Goal: Task Accomplishment & Management: Manage account settings

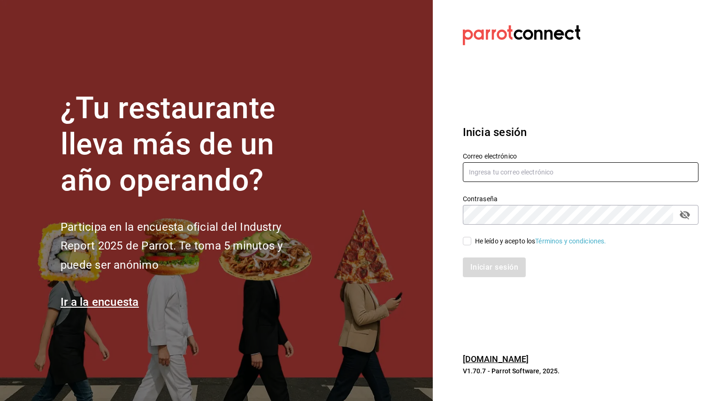
click at [495, 170] on input "text" at bounding box center [581, 172] width 236 height 20
type input "[EMAIL_ADDRESS][DOMAIN_NAME]"
click at [467, 238] on input "He leído y acepto los Términos y condiciones." at bounding box center [467, 241] width 8 height 8
checkbox input "true"
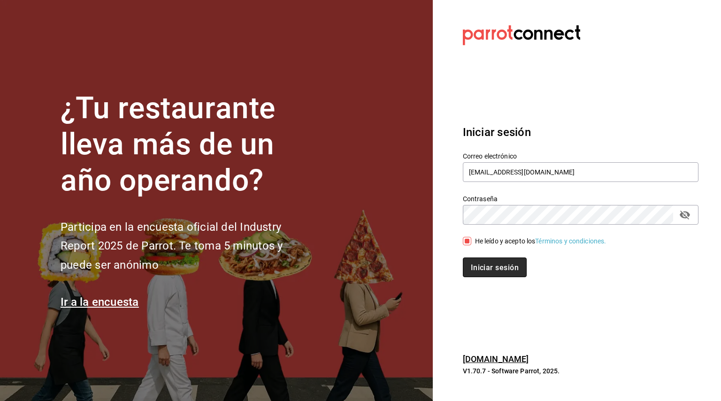
click at [493, 267] on font "Iniciar sesión" at bounding box center [495, 267] width 48 height 9
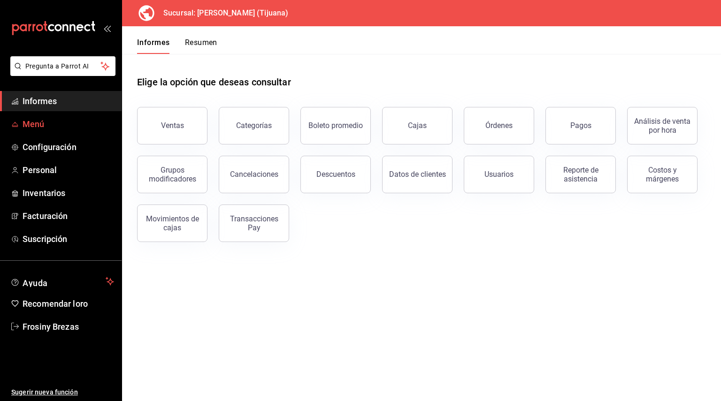
click at [35, 124] on font "Menú" at bounding box center [34, 124] width 22 height 10
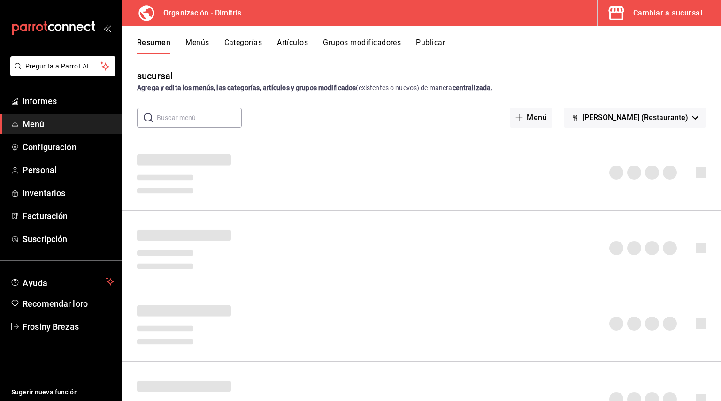
click at [676, 13] on font "Cambiar a sucursal" at bounding box center [667, 12] width 69 height 9
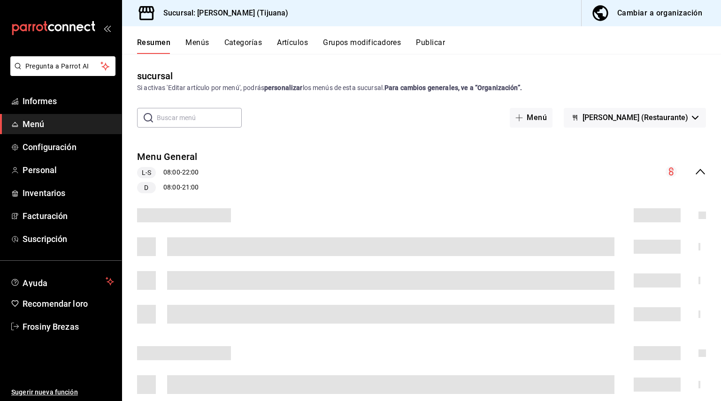
click at [683, 19] on div "Cambiar a organización" at bounding box center [659, 13] width 85 height 13
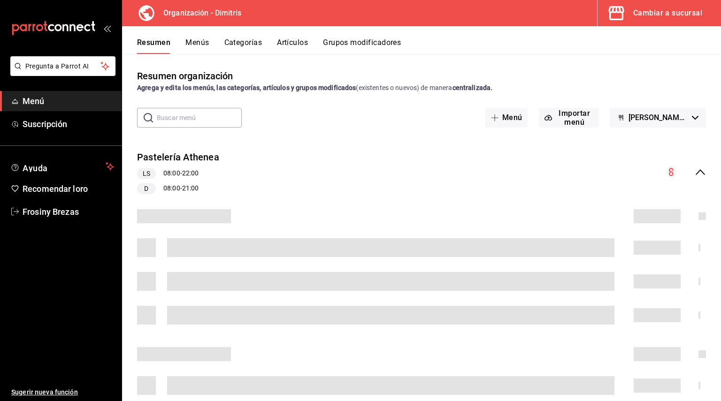
click at [669, 13] on font "Cambiar a sucursal" at bounding box center [667, 12] width 69 height 9
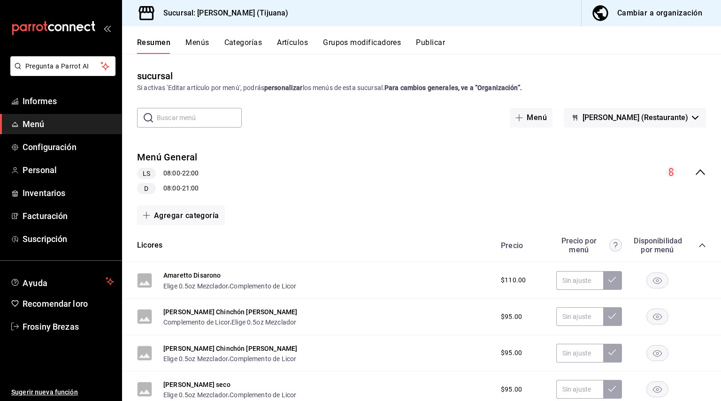
click at [629, 18] on div "Cambiar a organización" at bounding box center [659, 13] width 85 height 13
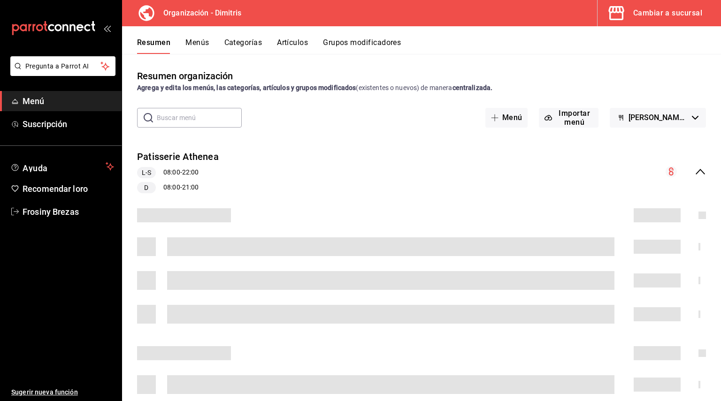
click at [200, 39] on font "Menús" at bounding box center [196, 42] width 23 height 9
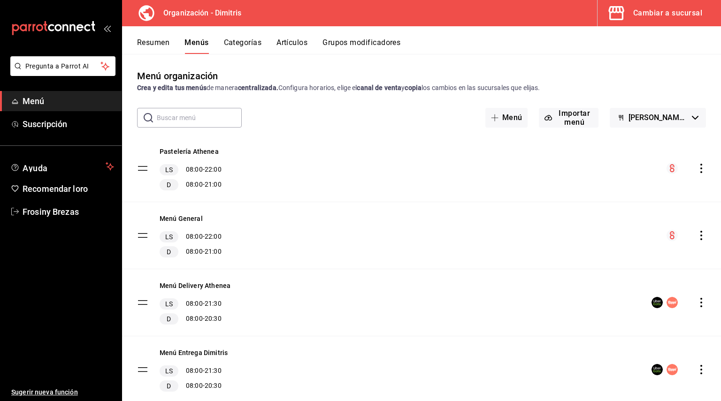
drag, startPoint x: 200, startPoint y: 39, endPoint x: 521, endPoint y: -52, distance: 333.3
click at [521, 0] on html "Pregunta a Parrot AI Menú Suscripción Ayuda Recomendar loro Frosiny Brezas Suge…" at bounding box center [360, 200] width 721 height 401
click at [667, 8] on font "Cambiar a sucursal" at bounding box center [667, 12] width 69 height 9
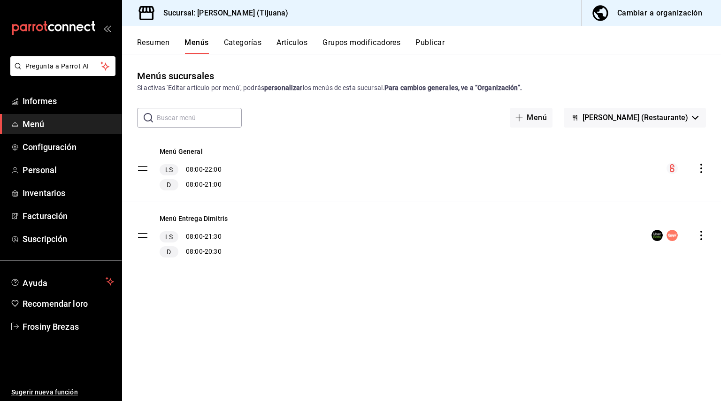
click at [644, 13] on font "Cambiar a organización" at bounding box center [659, 12] width 85 height 9
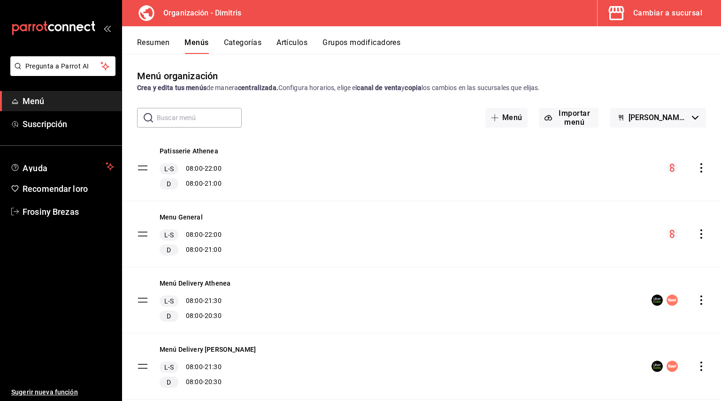
click at [307, 38] on font "Artículos" at bounding box center [291, 42] width 31 height 9
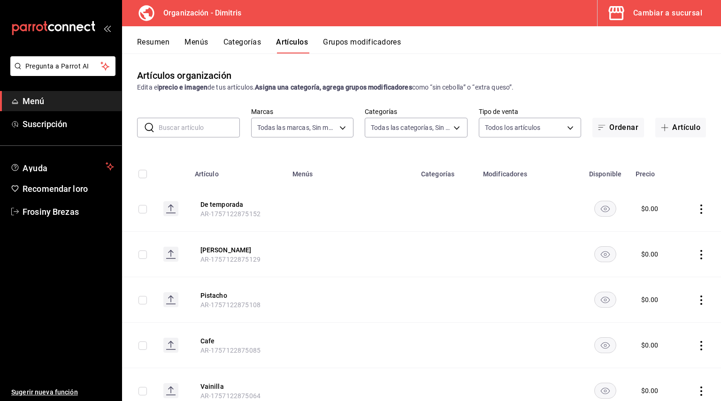
type input "317daab7-dfab-4307-9e12-935137646369"
type input "fad5bf19-ac35-4369-abfc-26ce97a05b06,1a0e4e48-3a83-4d7b-81fd-4b5db3218b24,fc725…"
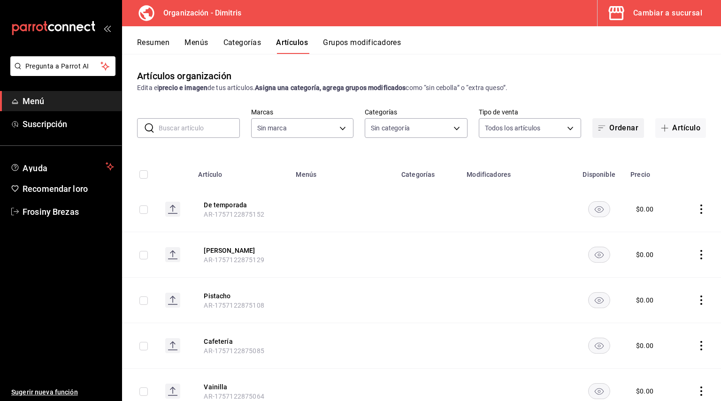
click at [599, 124] on span "button" at bounding box center [603, 128] width 11 height 8
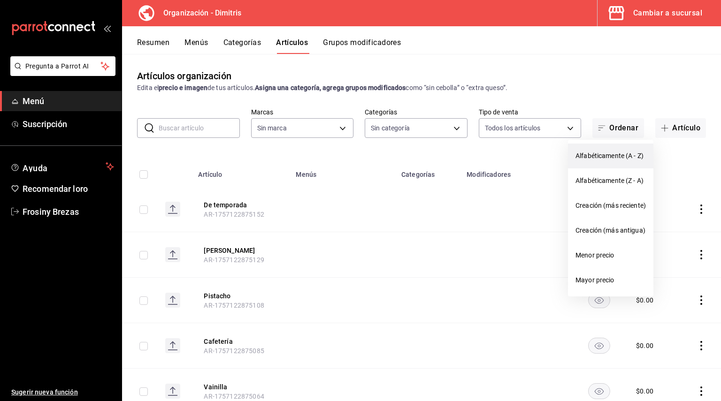
click at [607, 151] on span "Alfabéticamente (A - Z)" at bounding box center [610, 156] width 70 height 10
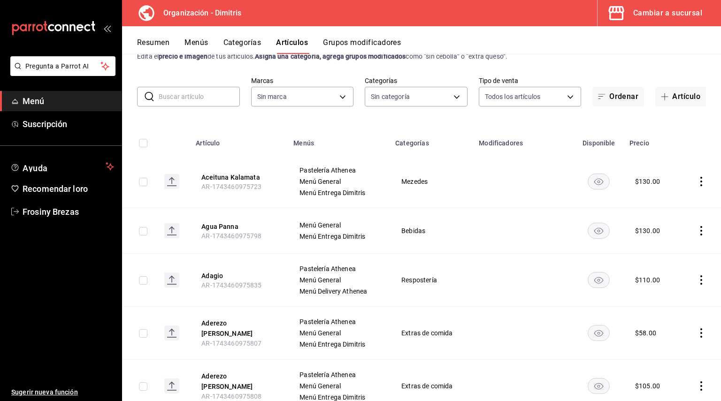
scroll to position [66, 0]
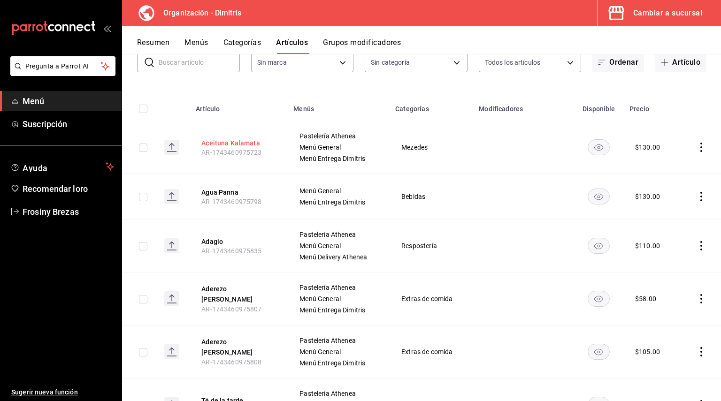
click at [224, 141] on font "Aceituna Kalamata" at bounding box center [230, 143] width 59 height 8
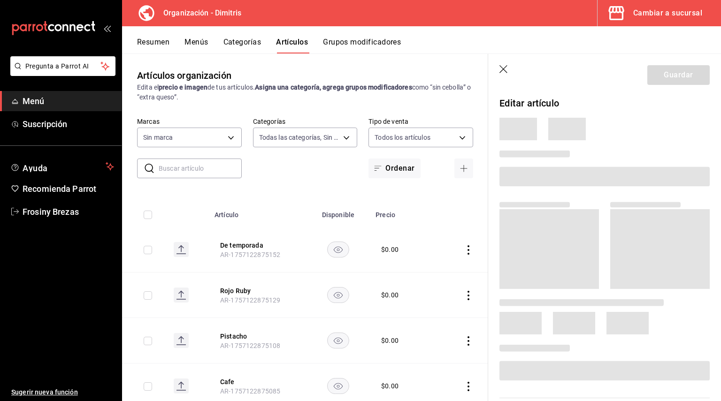
type input "fad5bf19-ac35-4369-abfc-26ce97a05b06,1a0e4e48-3a83-4d7b-81fd-4b5db3218b24,fc725…"
type input "317daab7-dfab-4307-9e12-935137646369"
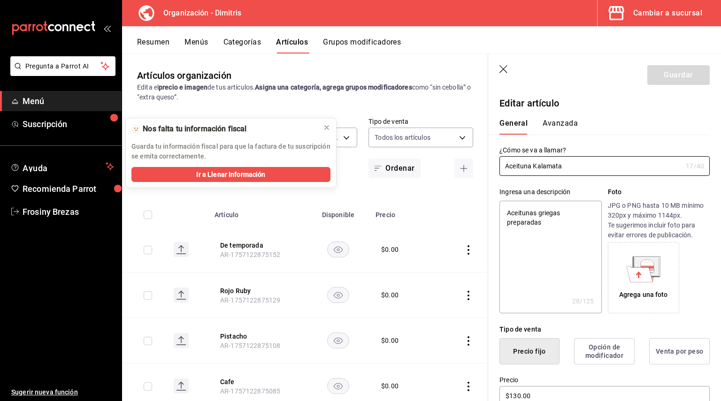
type textarea "x"
click at [325, 132] on button at bounding box center [326, 127] width 15 height 15
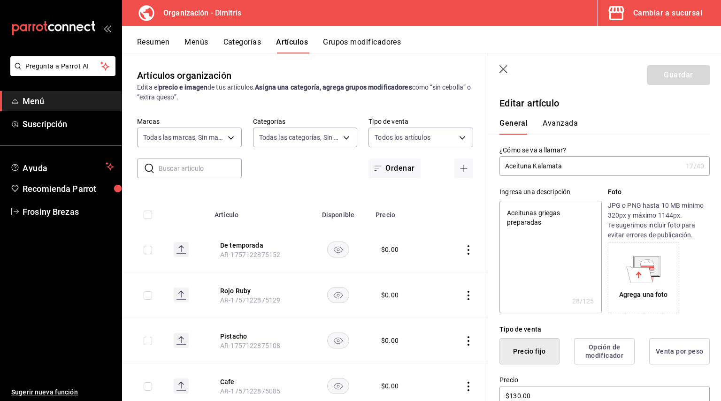
click at [505, 69] on icon "button" at bounding box center [503, 69] width 9 height 9
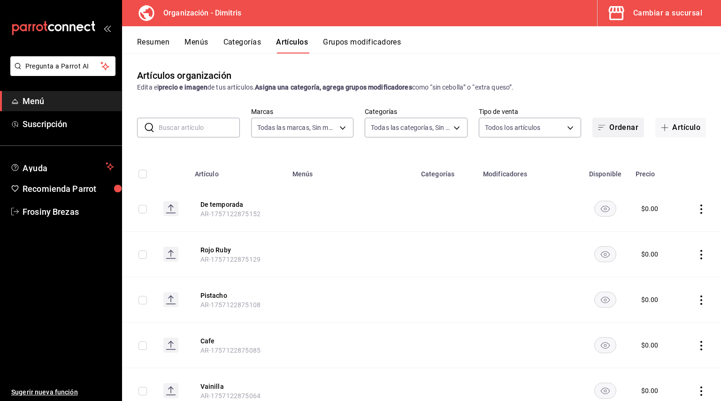
click at [615, 126] on button "Ordenar" at bounding box center [618, 128] width 52 height 20
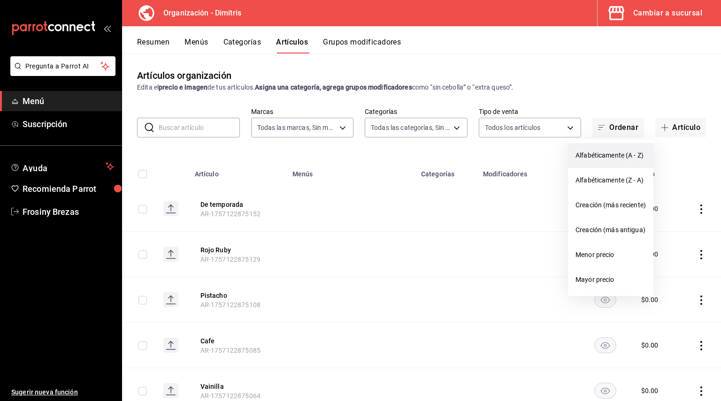
click at [613, 149] on li "Alfabéticamente (A - Z)" at bounding box center [610, 155] width 85 height 25
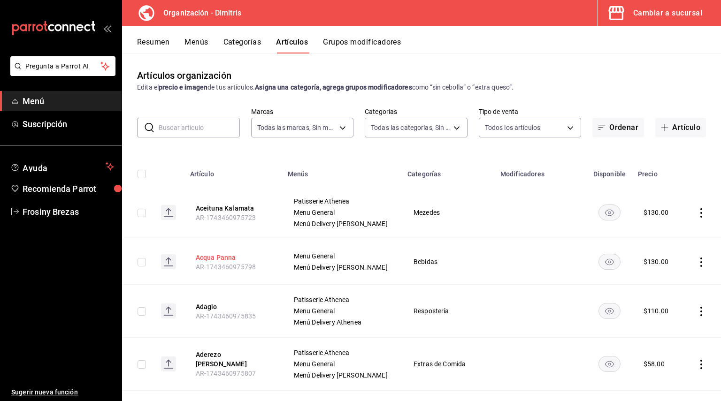
click at [222, 256] on button "Acqua Panna" at bounding box center [233, 257] width 75 height 9
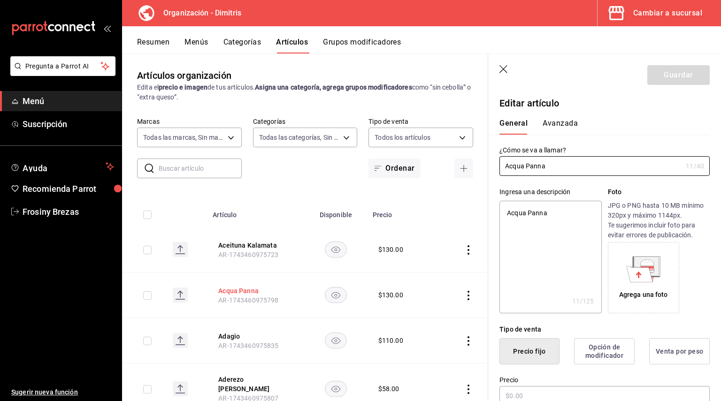
type textarea "x"
type input "$130.00"
click at [503, 69] on icon "button" at bounding box center [503, 69] width 9 height 9
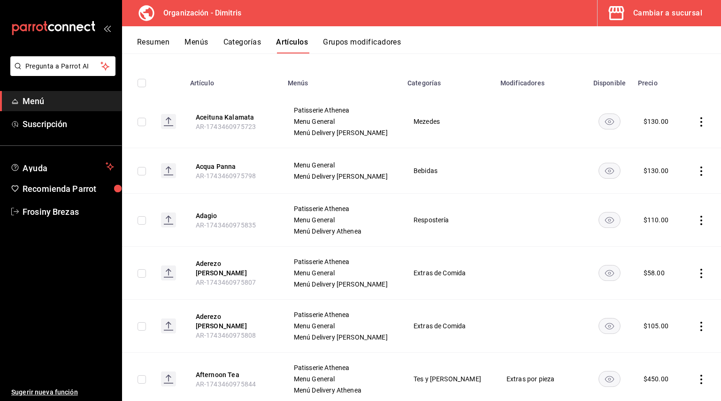
scroll to position [92, 0]
click at [212, 215] on button "Adagio" at bounding box center [233, 214] width 75 height 9
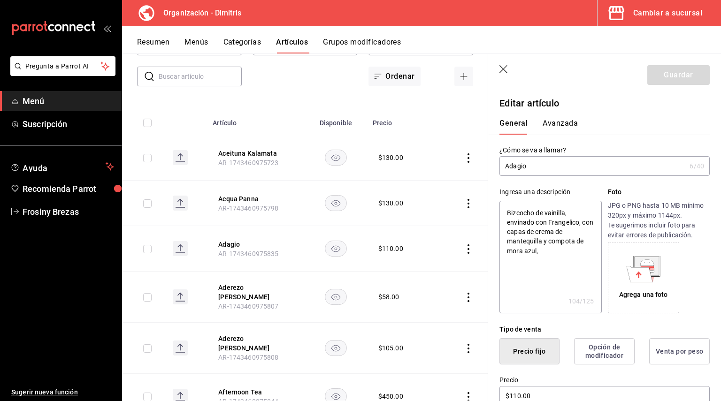
click at [503, 69] on icon "button" at bounding box center [503, 69] width 9 height 9
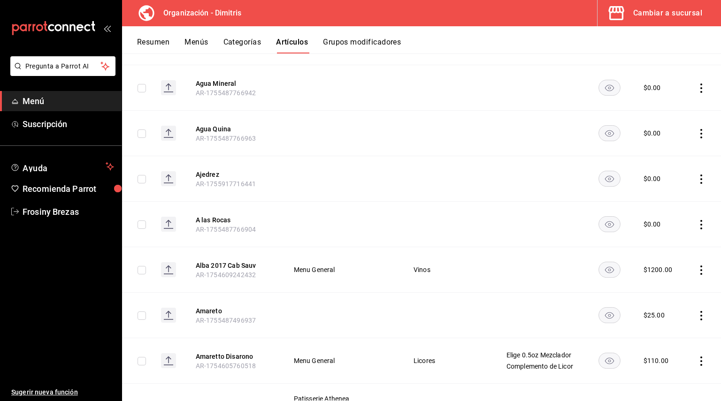
scroll to position [615, 0]
click at [206, 171] on button "Ajedrez" at bounding box center [233, 173] width 75 height 9
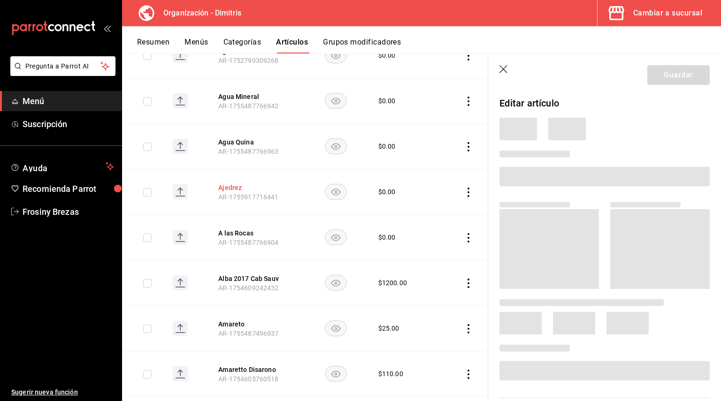
scroll to position [578, 0]
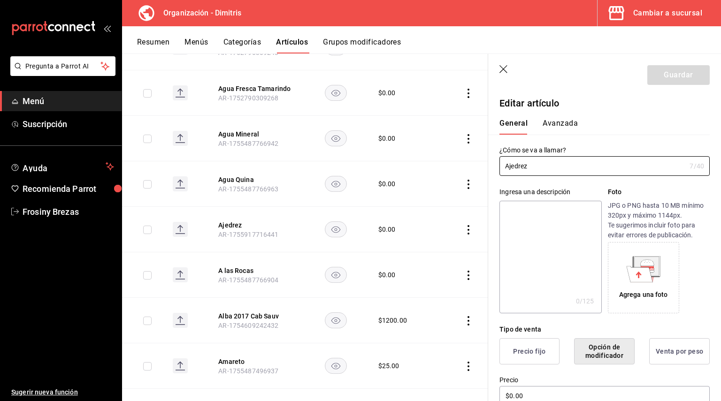
click at [530, 214] on textarea at bounding box center [550, 257] width 102 height 113
type textarea "G"
type textarea "x"
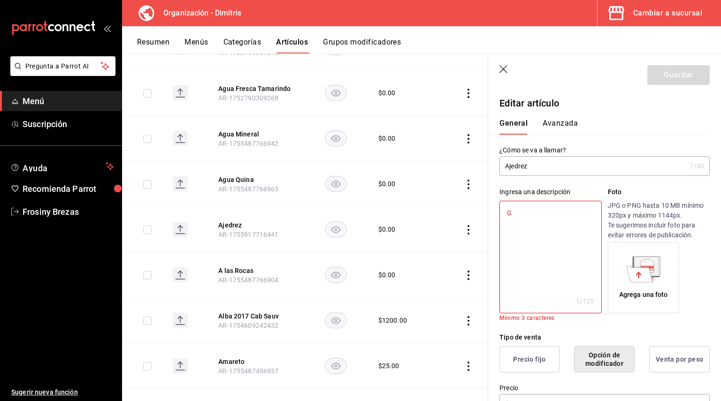
type textarea "Ga"
type textarea "x"
type textarea "Gal"
type textarea "x"
type textarea "Gall"
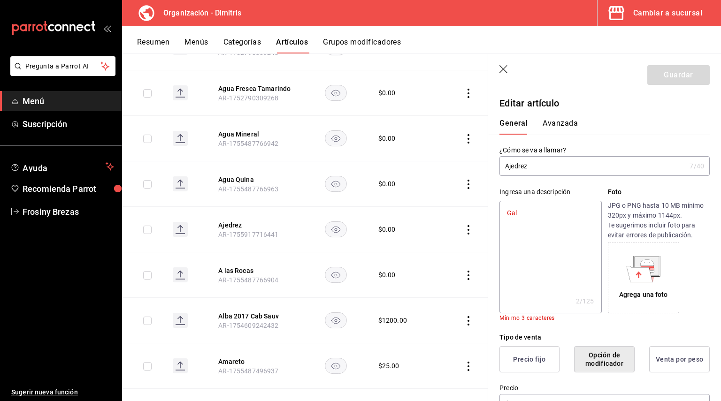
type textarea "x"
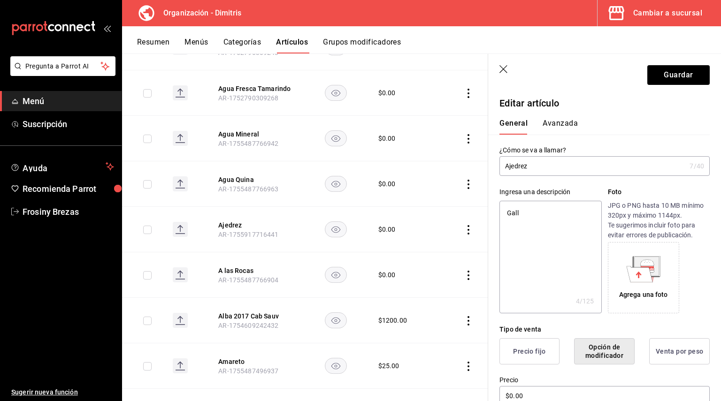
type textarea "Galle"
type textarea "x"
type textarea "Gallet"
type textarea "x"
type textarea "Galleta"
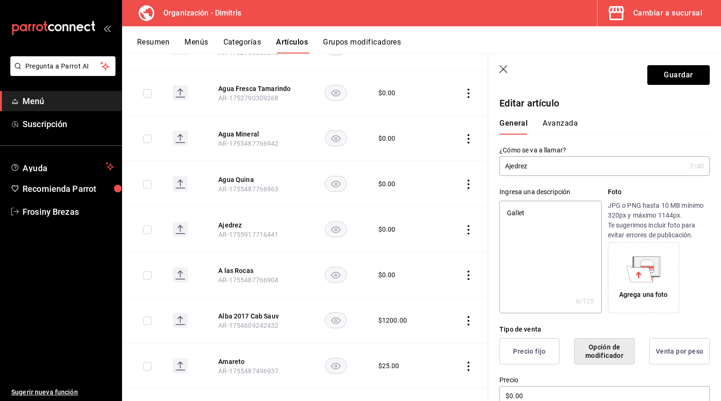
type textarea "x"
type textarea "Galleta"
type textarea "x"
type textarea "Galleta m"
type textarea "x"
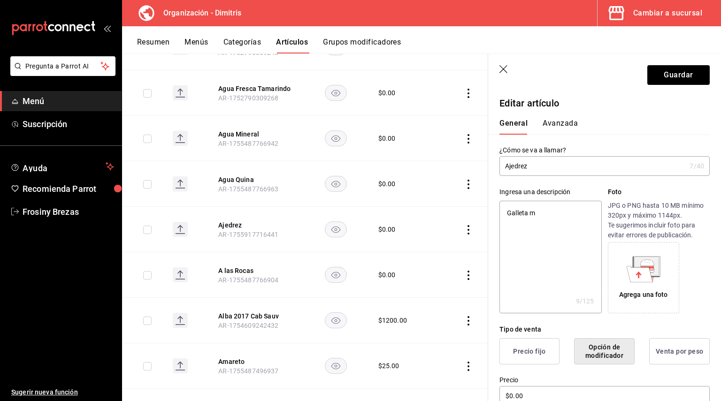
type textarea "Galleta ma"
type textarea "x"
type textarea "Galleta mar"
type textarea "x"
type textarea "Galleta marm"
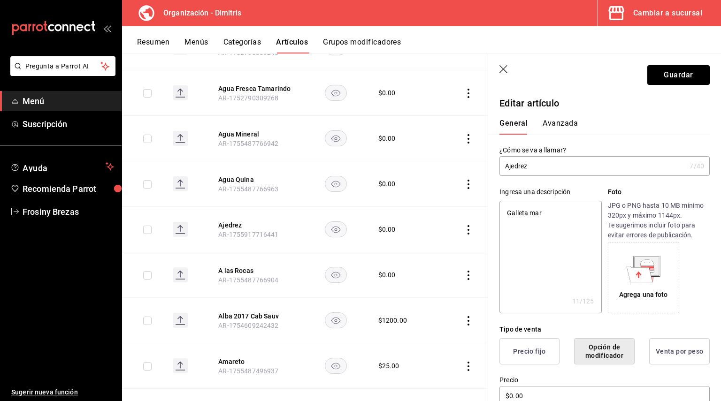
type textarea "x"
type textarea "Galleta marmo"
type textarea "x"
type textarea "Galleta marmol"
type textarea "x"
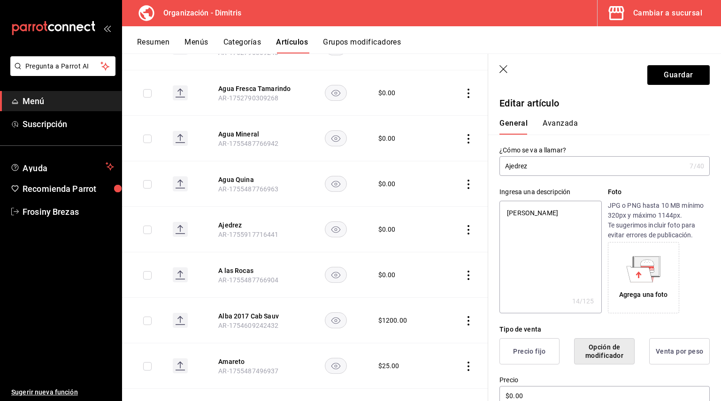
type textarea "Galleta marmole"
type textarea "x"
type textarea "Galleta marmolea"
type textarea "x"
type textarea "Galleta marmolead"
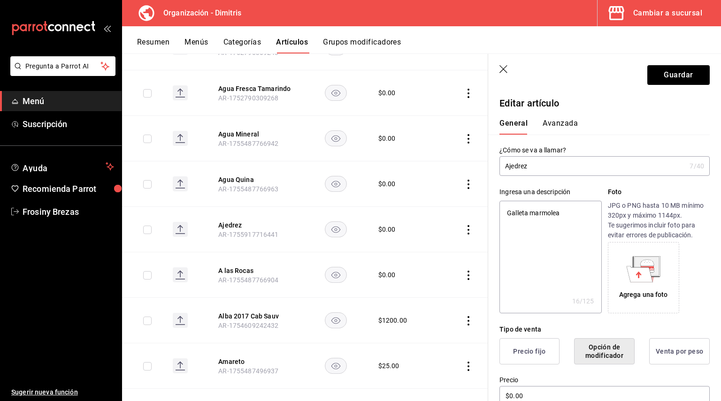
type textarea "x"
type textarea "Galleta marmoleada"
type textarea "x"
type textarea "Galleta marmoleada"
type textarea "x"
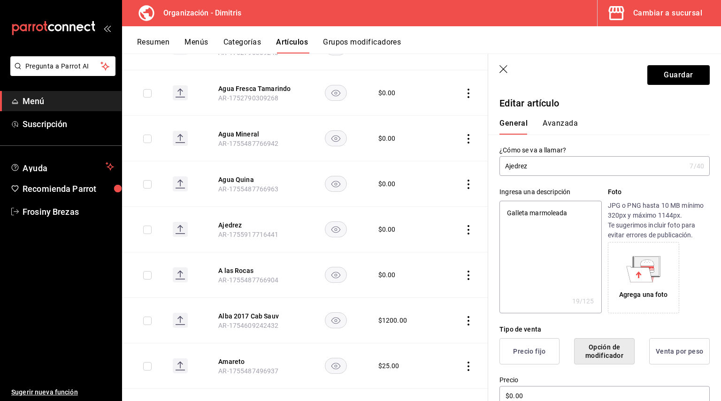
type textarea "Galleta marmoleada m"
type textarea "x"
type textarea "Galleta marmoleada ma"
type textarea "x"
type textarea "Galleta marmoleada man"
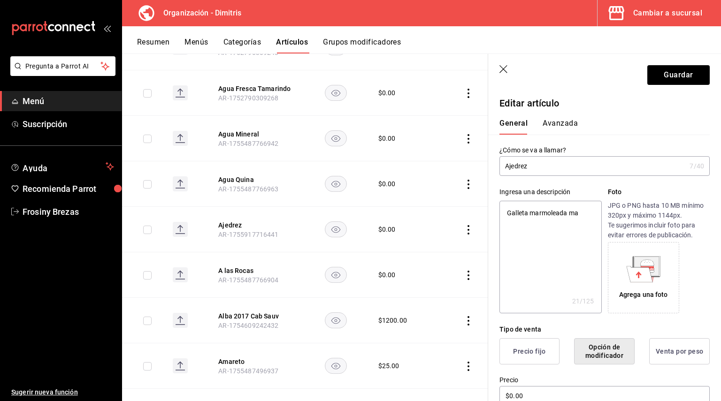
type textarea "x"
type textarea "Galleta marmoleada mant"
type textarea "x"
type textarea "Galleta marmoleada mante"
type textarea "x"
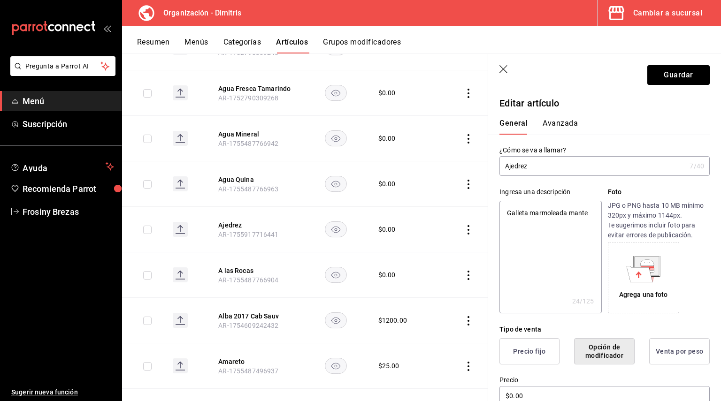
type textarea "Galleta marmoleada manteq"
type textarea "x"
type textarea "Galleta marmoleada mantequ"
type textarea "x"
type textarea "Galleta marmoleada mantequi"
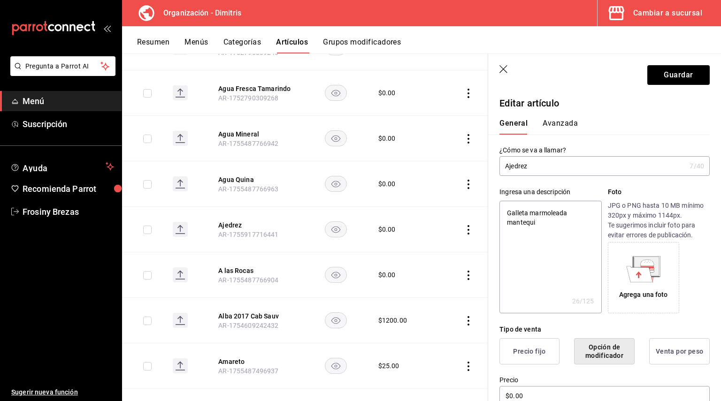
type textarea "x"
type textarea "Galleta marmoleada mantequil"
type textarea "x"
type textarea "Galleta marmoleada mantequill"
type textarea "x"
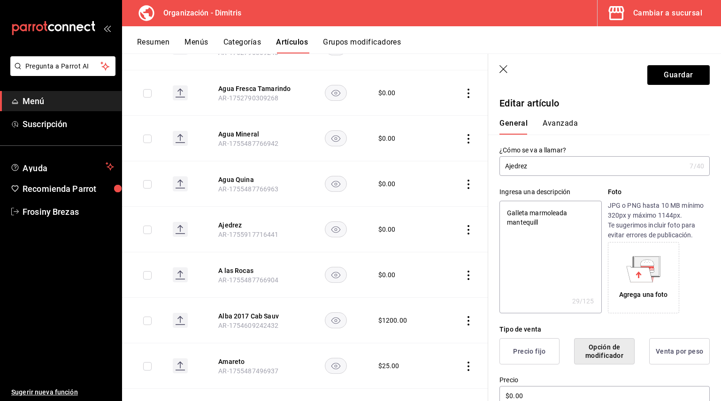
type textarea "Galleta marmoleada mantequilla"
type textarea "x"
type textarea "Galleta marmoleada mantequilla"
type textarea "x"
type textarea "Galleta marmoleada mantequilla y"
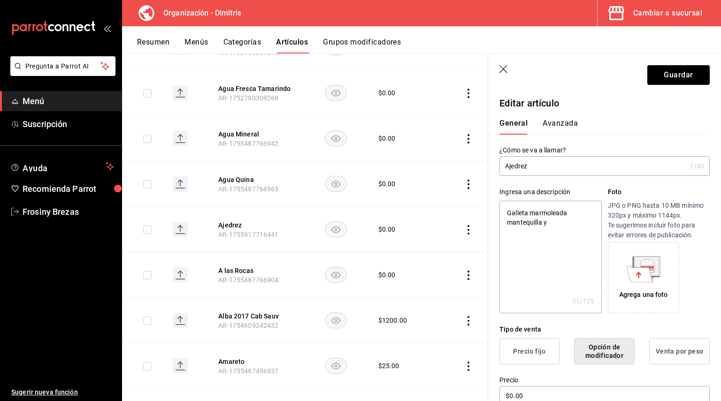
type textarea "x"
type textarea "Galleta marmoleada mantequilla y"
type textarea "x"
type textarea "Galleta marmoleada mantequilla y c"
type textarea "x"
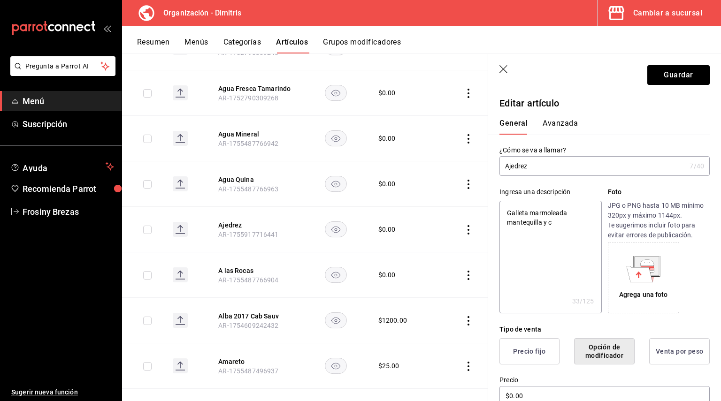
type textarea "Galleta marmoleada mantequilla y ch"
type textarea "x"
type textarea "Galleta marmoleada mantequilla y cho"
type textarea "x"
type textarea "Galleta marmoleada mantequilla y choc"
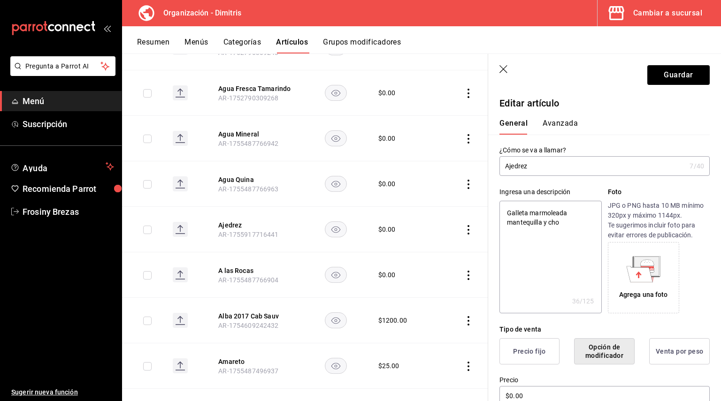
type textarea "x"
type textarea "Galleta marmoleada mantequilla y choco"
type textarea "x"
type textarea "Galleta marmoleada mantequilla y chocol"
type textarea "x"
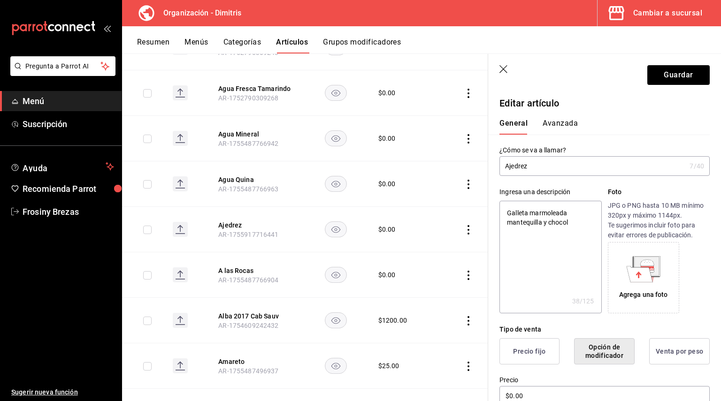
type textarea "Galleta marmoleada mantequilla y chocola"
type textarea "x"
type textarea "Galleta marmoleada mantequilla y chocolat"
type textarea "x"
type textarea "Galleta marmoleada mantequilla y chocolate"
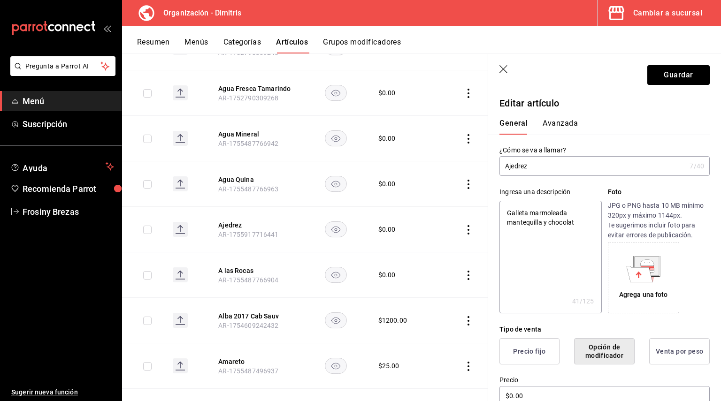
type textarea "x"
type textarea "Galleta marmoleada mantequilla y chocolate."
type textarea "x"
type textarea "Galleta marmoleada mantequilla y chocolate."
click at [664, 78] on button "Guardar" at bounding box center [678, 75] width 62 height 20
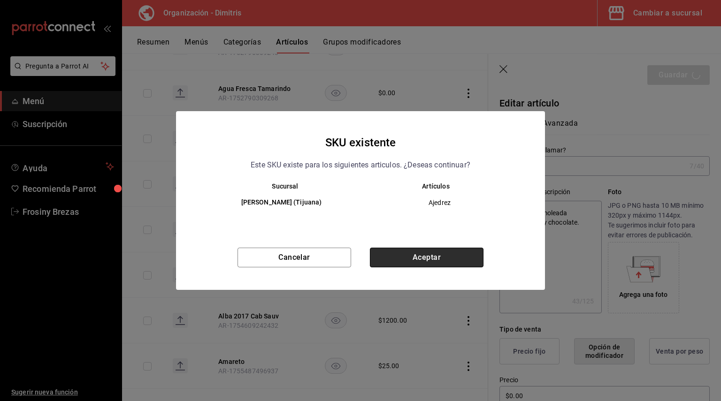
click at [404, 258] on button "Aceptar" at bounding box center [427, 258] width 114 height 20
type textarea "x"
type input "AR-1758753789287"
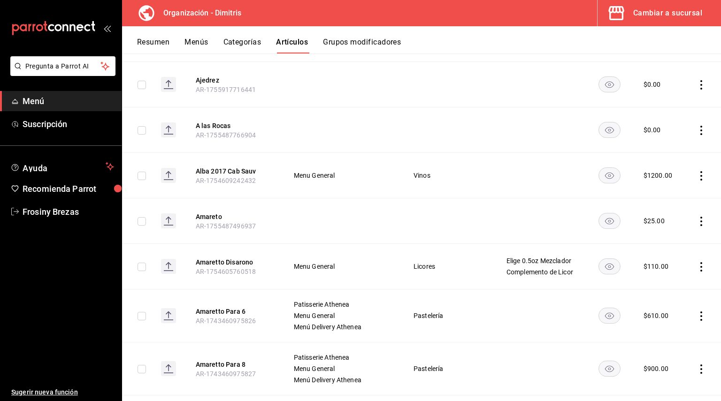
scroll to position [710, 0]
click at [216, 125] on button "A las Rocas" at bounding box center [233, 124] width 75 height 9
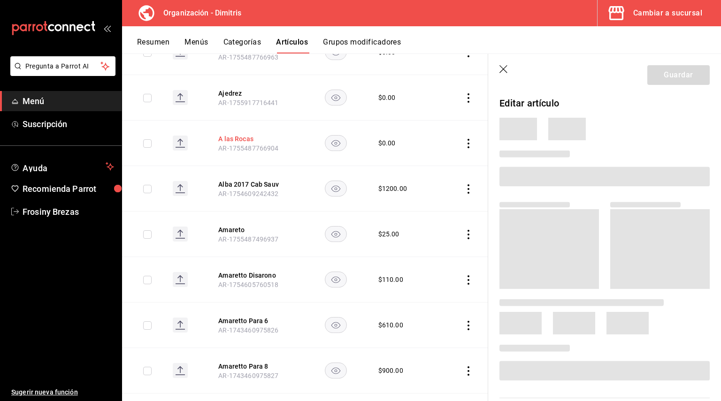
scroll to position [672, 0]
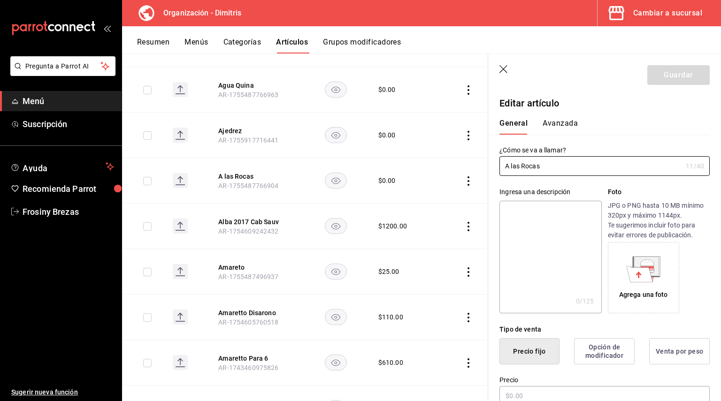
type input "$0.00"
click at [517, 226] on textarea at bounding box center [550, 257] width 102 height 113
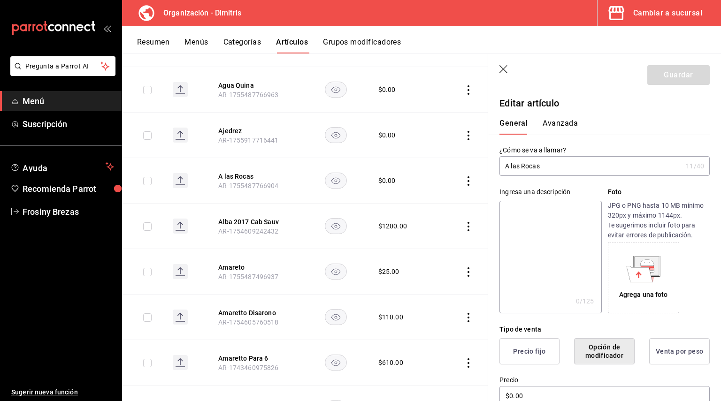
type textarea "V"
type textarea "x"
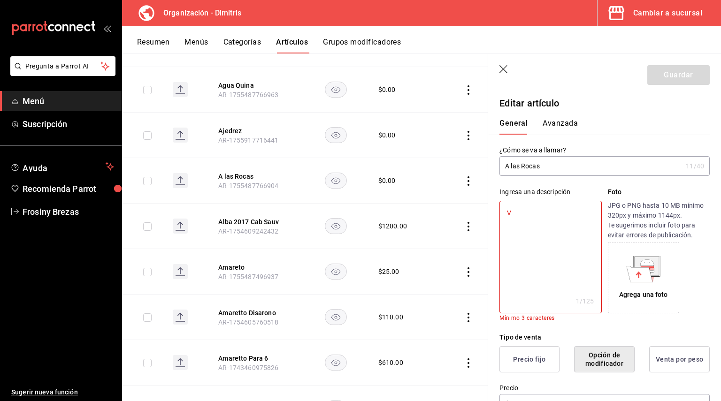
type textarea "Ve"
type textarea "x"
type textarea "V"
type textarea "x"
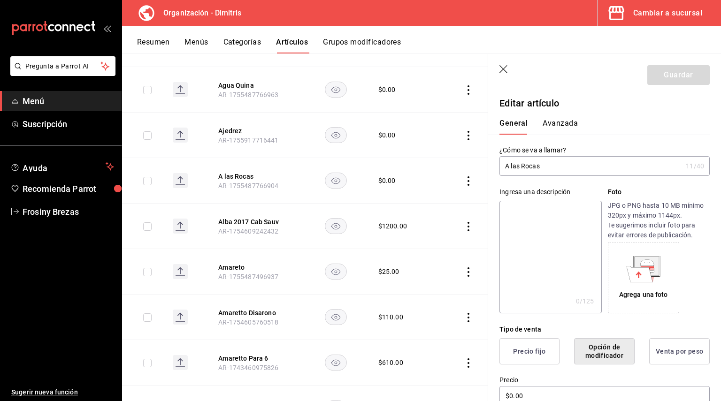
type textarea "B"
type textarea "x"
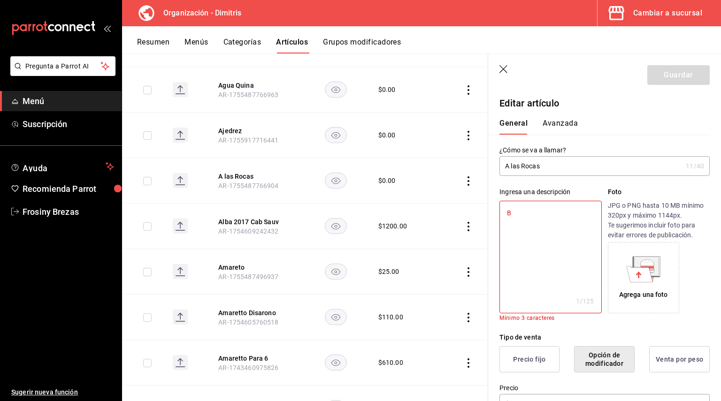
type textarea "Be"
type textarea "x"
type textarea "Beb"
type textarea "x"
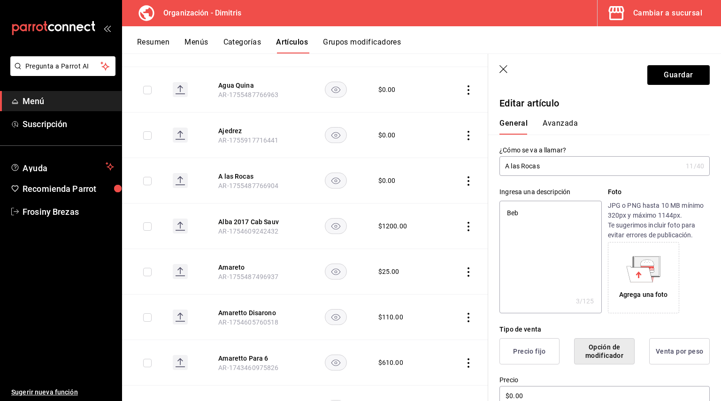
type textarea "Bebi"
type textarea "x"
type textarea "Bebid"
type textarea "x"
type textarea "Bebida"
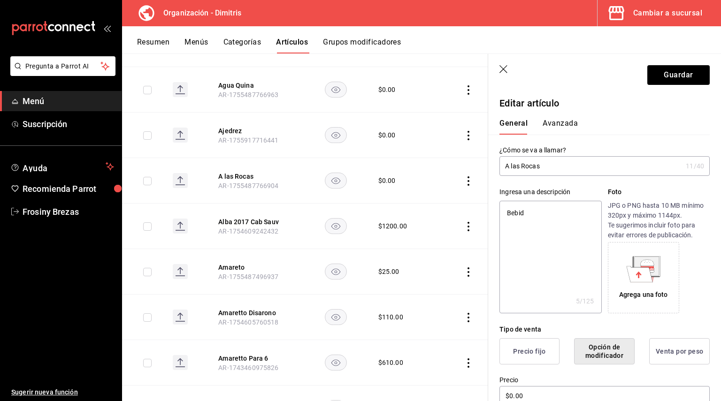
type textarea "x"
type textarea "Bebida"
type textarea "x"
type textarea "Bebida s"
type textarea "x"
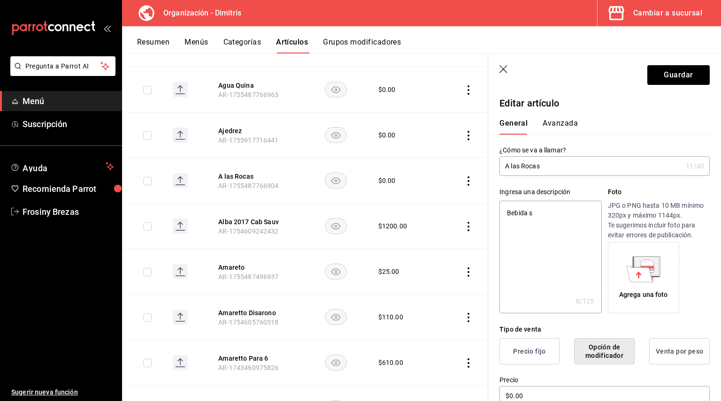
type textarea "Bebida se"
type textarea "x"
type textarea "Bebida ser"
type textarea "x"
type textarea "Bebida serv"
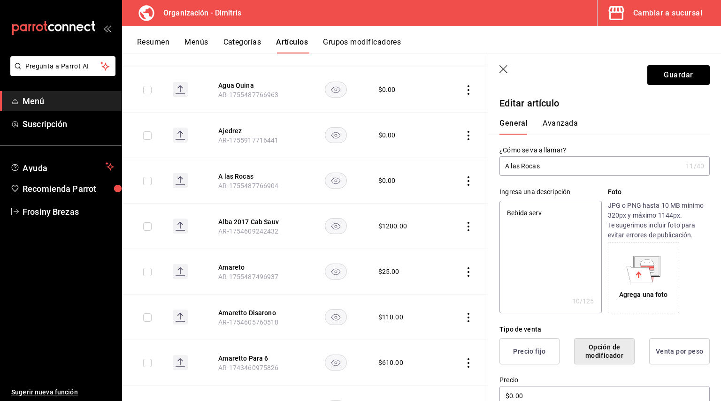
type textarea "x"
type textarea "Bebida servi"
type textarea "x"
type textarea "Bebida servil"
type textarea "x"
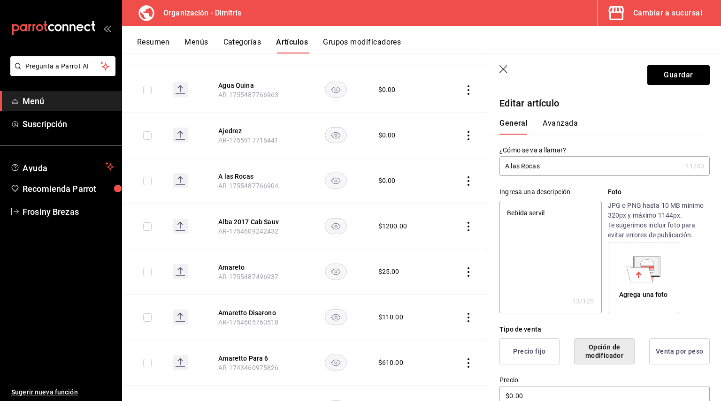
type textarea "Bebida servill"
type textarea "x"
type textarea "Bebida servil"
type textarea "x"
type textarea "Bebid"
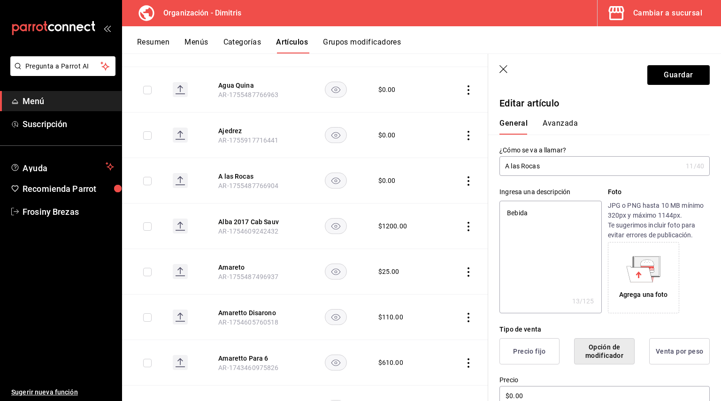
type textarea "x"
type textarea "B"
type textarea "x"
type textarea "A"
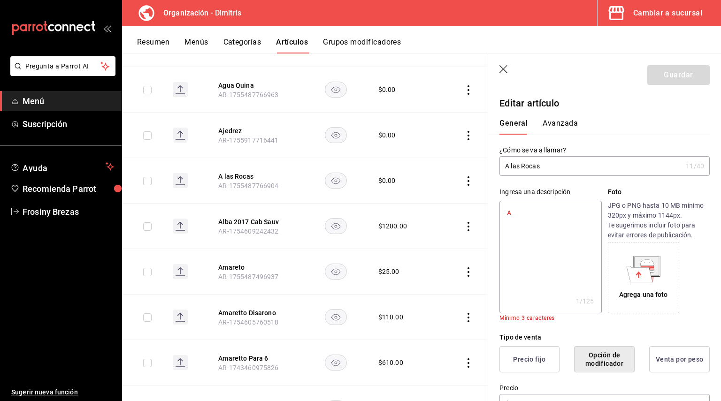
type textarea "x"
type textarea "Al"
type textarea "x"
type textarea "Ala"
type textarea "x"
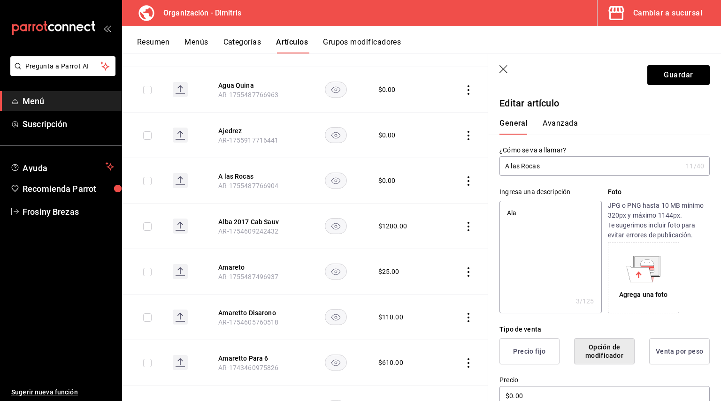
type textarea "Al"
type textarea "x"
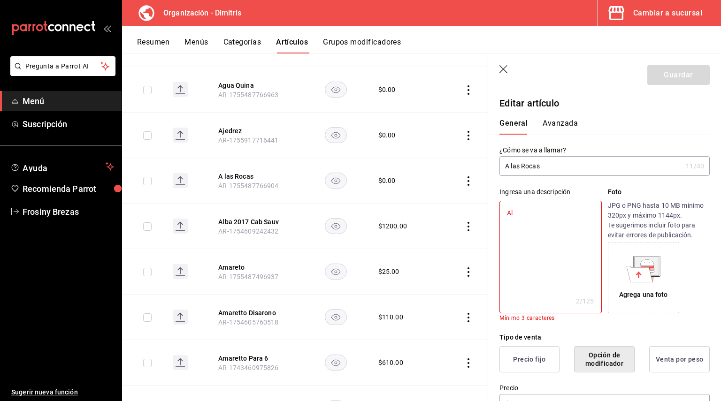
type textarea "A"
type textarea "x"
type textarea "A"
type textarea "x"
type textarea "A l"
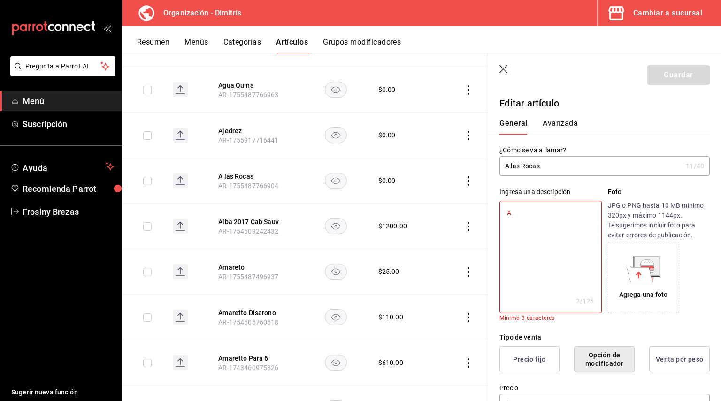
type textarea "x"
type textarea "A la"
type textarea "x"
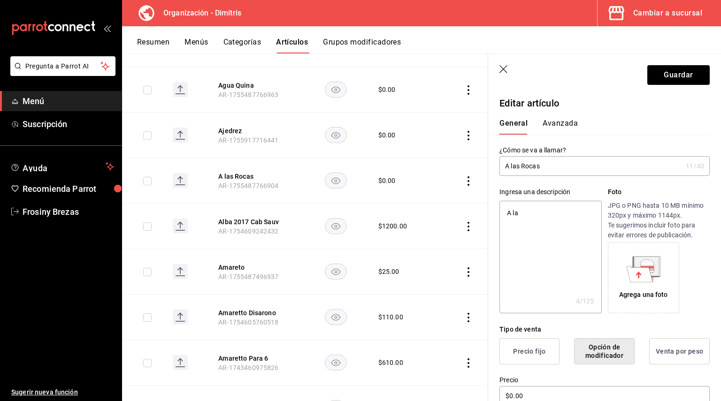
type textarea "A las"
type textarea "x"
type textarea "A las"
type textarea "x"
type textarea "A las r"
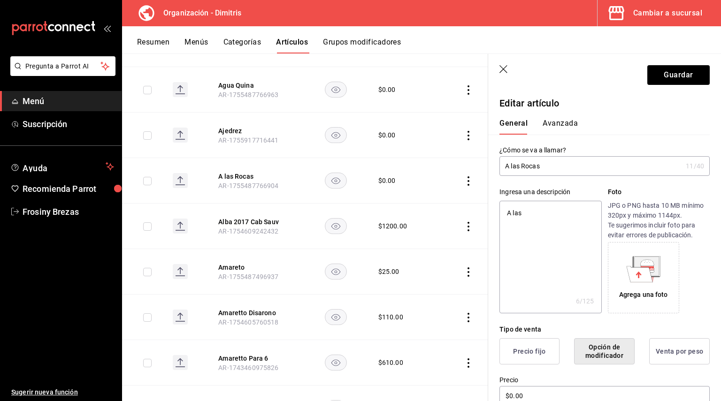
type textarea "x"
type textarea "A las ro"
type textarea "x"
type textarea "A las roc"
type textarea "x"
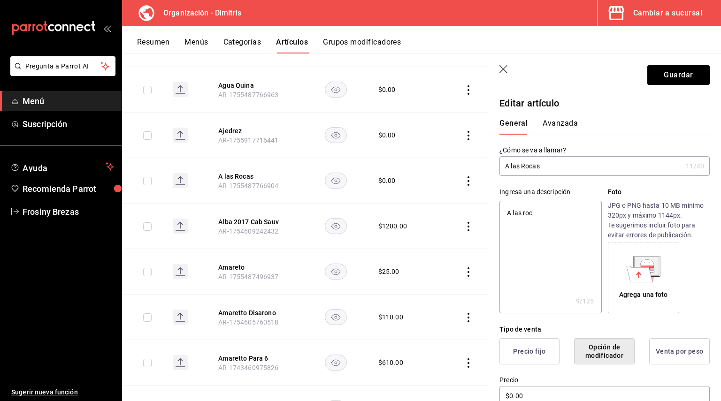
type textarea "A las roca"
type textarea "x"
type textarea "A las rocas"
type textarea "x"
type textarea "A las rocas"
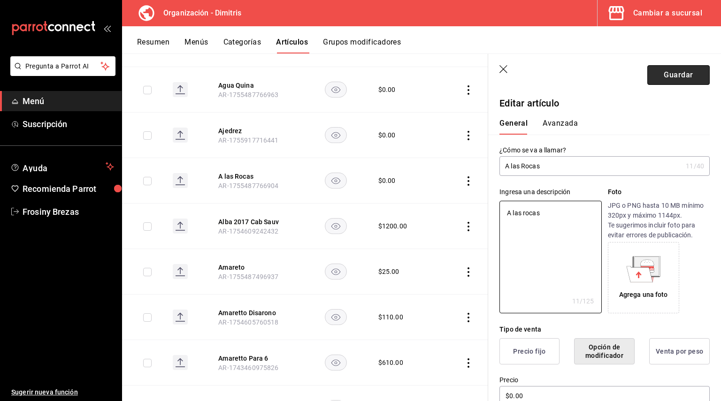
click at [676, 79] on button "Guardar" at bounding box center [678, 75] width 62 height 20
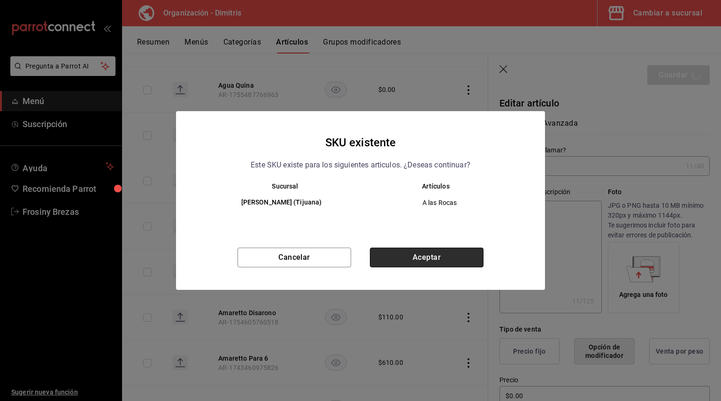
click at [427, 264] on button "Aceptar" at bounding box center [427, 258] width 114 height 20
type textarea "x"
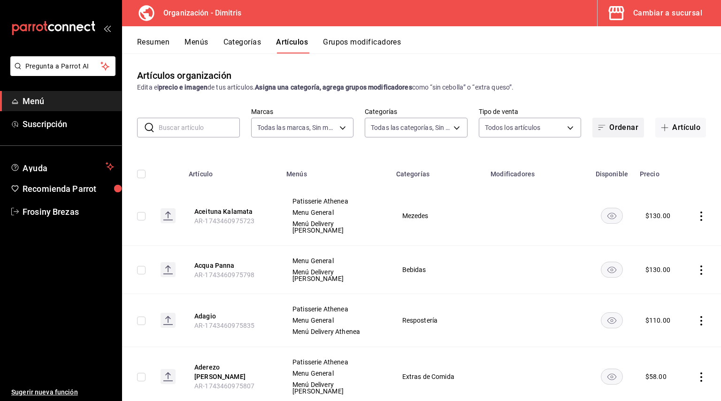
click at [598, 123] on button "Ordenar" at bounding box center [618, 128] width 52 height 20
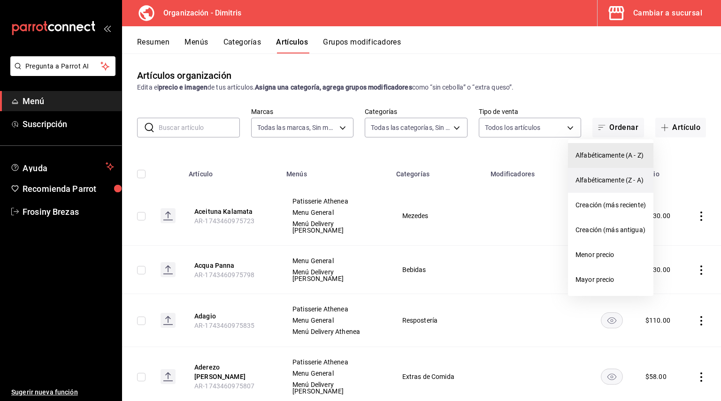
click at [581, 185] on li "Alfabéticamente (Z - A)" at bounding box center [610, 180] width 85 height 25
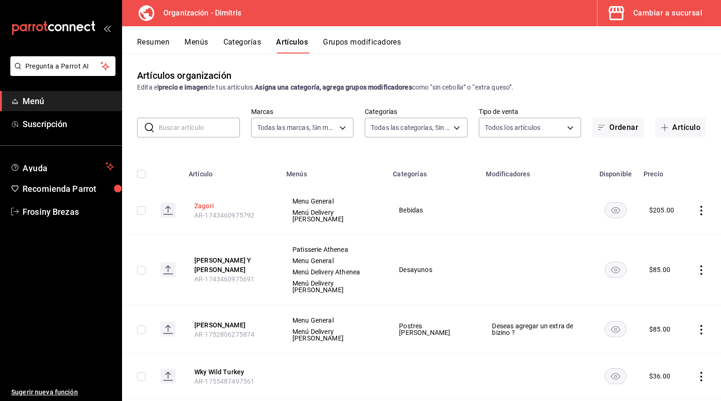
click at [204, 202] on button "Zagori" at bounding box center [231, 205] width 75 height 9
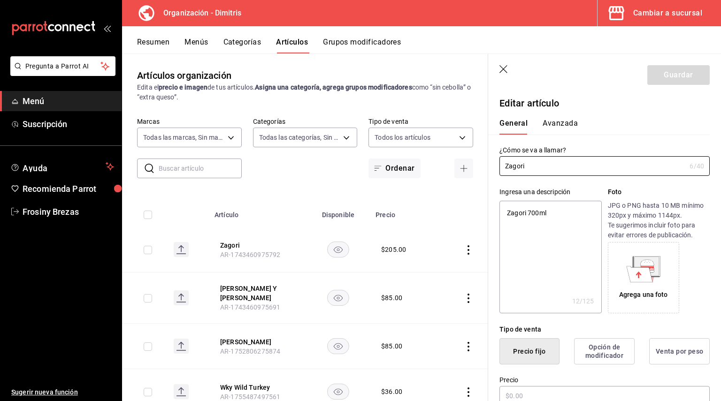
type textarea "x"
type input "$205.00"
click at [495, 72] on header "Guardar" at bounding box center [604, 73] width 233 height 38
click at [504, 71] on icon "button" at bounding box center [503, 69] width 9 height 9
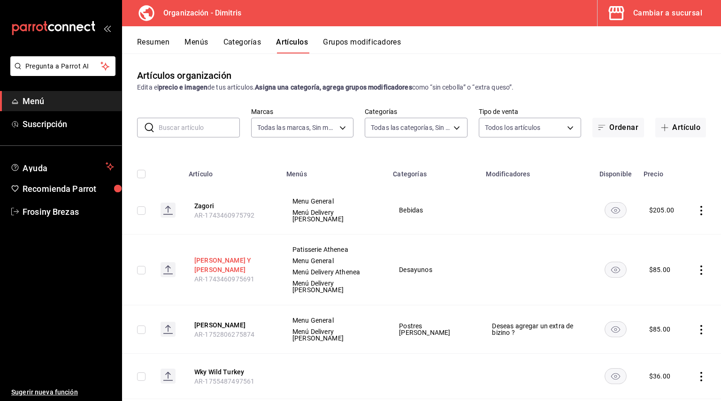
click at [214, 259] on button "Yogurt Griego Y Miel" at bounding box center [231, 265] width 75 height 19
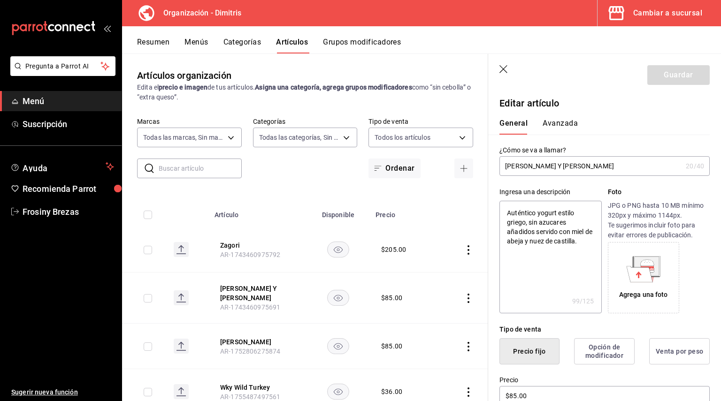
click at [508, 70] on icon "button" at bounding box center [503, 69] width 9 height 9
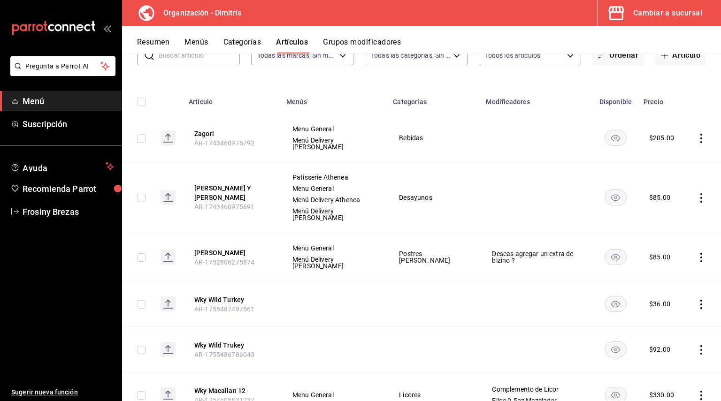
scroll to position [75, 0]
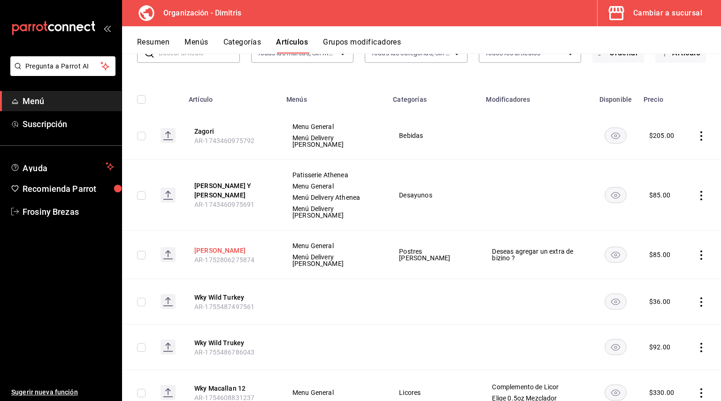
click at [219, 246] on button "Yogurt Griego" at bounding box center [231, 250] width 75 height 9
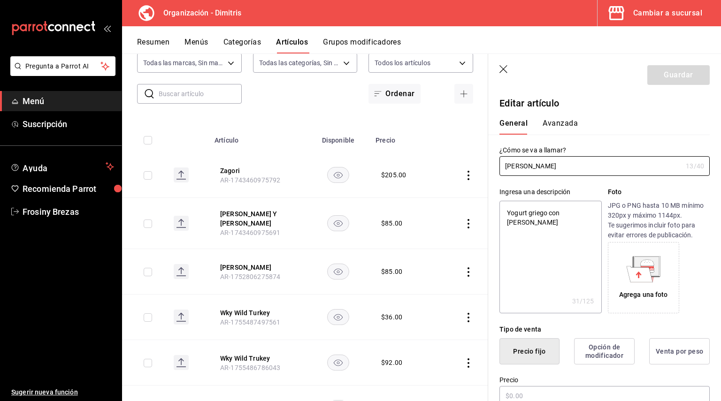
type textarea "x"
type input "$85.00"
click at [504, 73] on icon "button" at bounding box center [503, 69] width 9 height 9
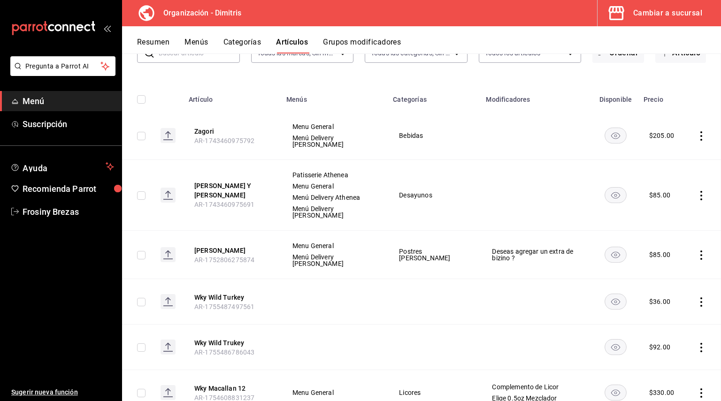
scroll to position [44, 0]
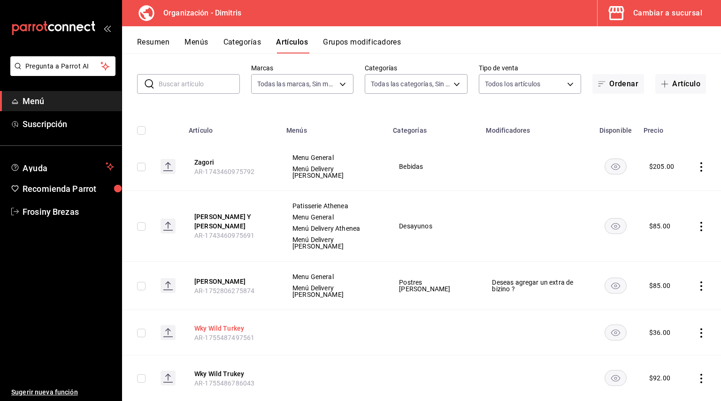
click at [222, 324] on button "Wky Wild Turkey" at bounding box center [231, 328] width 75 height 9
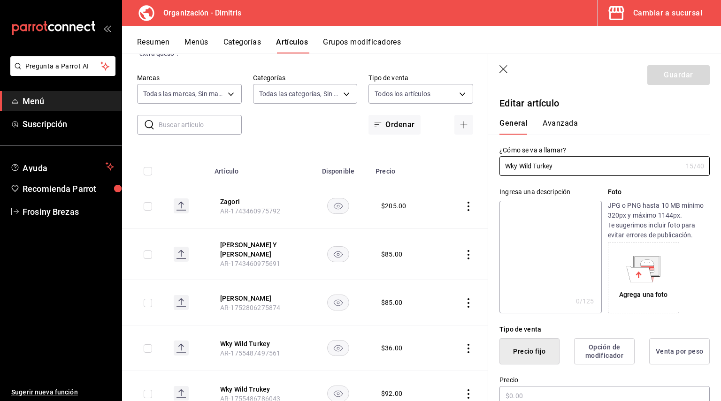
type input "$36.00"
drag, startPoint x: 557, startPoint y: 166, endPoint x: 500, endPoint y: 176, distance: 57.8
click at [500, 176] on div "¿Cómo se va a llamar? Wky Wild Turkey 15 /40 ¿Cómo se va a llamar? Ingresa una …" at bounding box center [599, 372] width 222 height 475
click at [513, 213] on textarea at bounding box center [550, 257] width 102 height 113
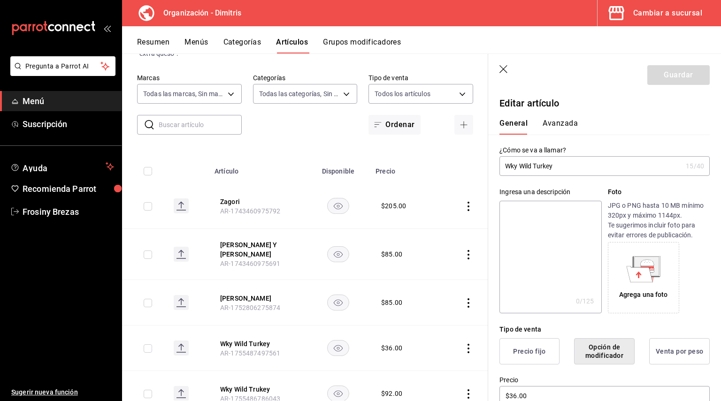
paste textarea "Wky Wild Turkey"
type textarea "Wky Wild Turkey"
type textarea "x"
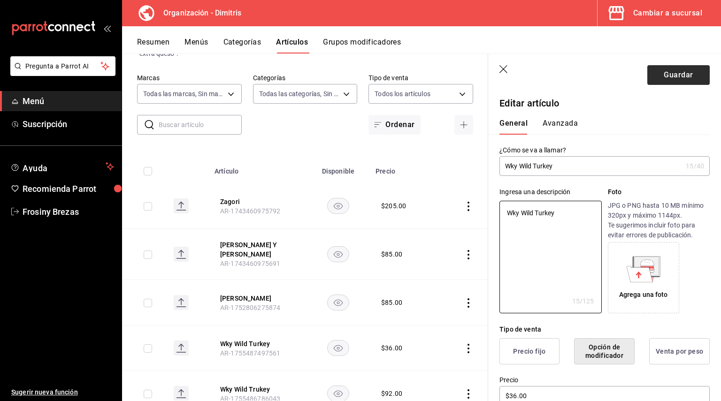
type textarea "Wky Wild Turkey"
click at [663, 72] on button "Guardar" at bounding box center [678, 75] width 62 height 20
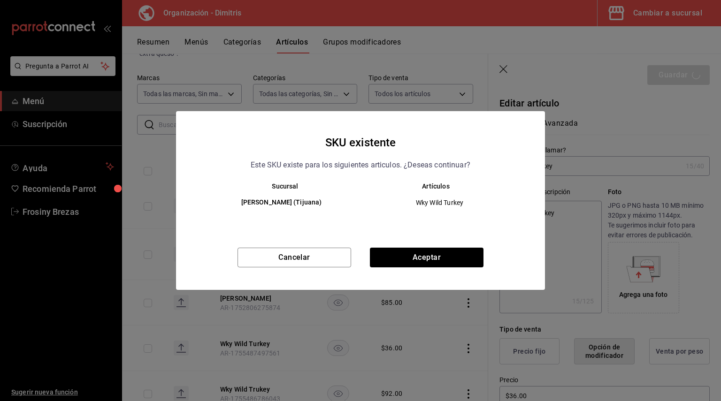
click at [432, 278] on div "Cancelar Aceptar" at bounding box center [360, 269] width 369 height 42
click at [426, 262] on button "Aceptar" at bounding box center [427, 258] width 114 height 20
type textarea "x"
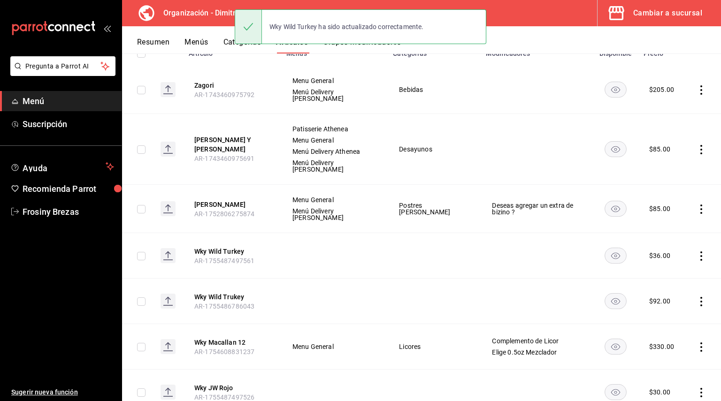
scroll to position [121, 0]
click at [233, 292] on button "Wky Wild Trukey" at bounding box center [231, 296] width 75 height 9
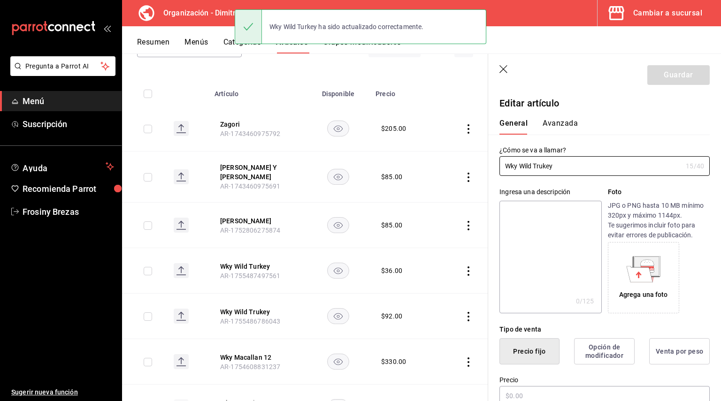
type input "$92.00"
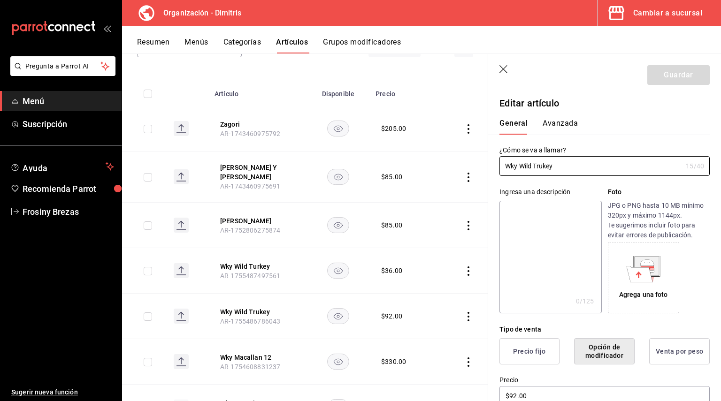
drag, startPoint x: 575, startPoint y: 168, endPoint x: 492, endPoint y: 168, distance: 82.6
click at [492, 168] on div "¿Cómo se va a llamar? Wky Wild Trukey 15 /40 ¿Cómo se va a llamar?" at bounding box center [599, 155] width 222 height 41
click at [527, 216] on textarea at bounding box center [550, 257] width 102 height 113
paste textarea "Wky Wild Trukey"
type textarea "Wky Wild Trukey"
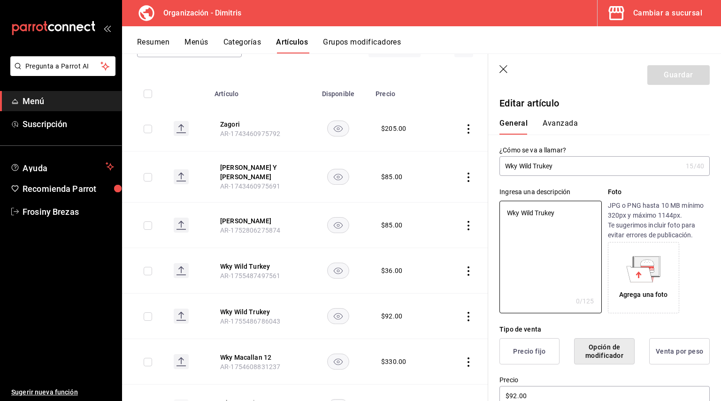
type textarea "x"
type textarea "Wky Wild Trukey"
click at [661, 69] on button "Guardar" at bounding box center [678, 75] width 62 height 20
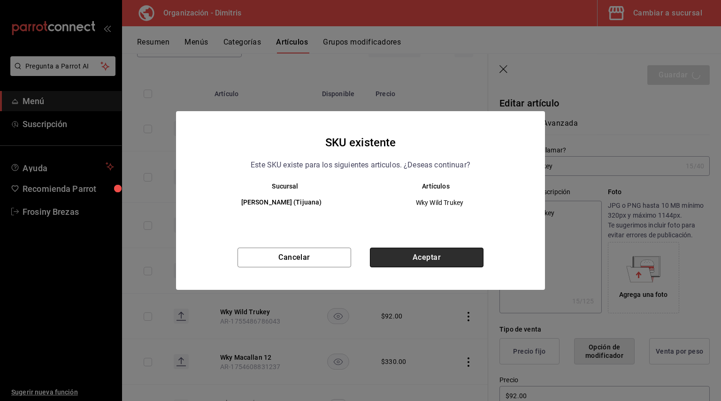
click at [450, 249] on button "Aceptar" at bounding box center [427, 258] width 114 height 20
type textarea "x"
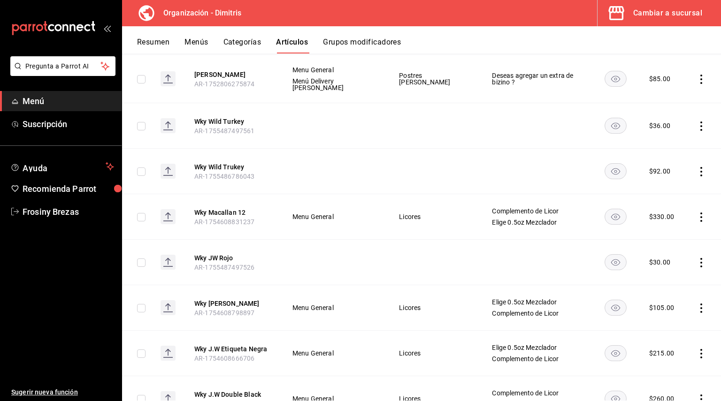
scroll to position [251, 0]
click at [238, 207] on button "Wky Macallan 12" at bounding box center [231, 211] width 75 height 9
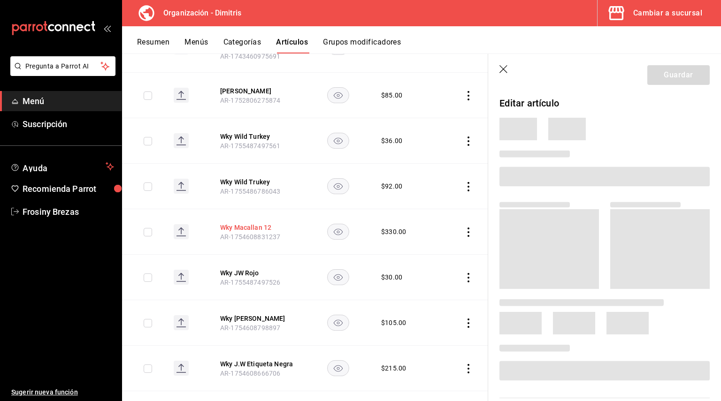
scroll to position [232, 0]
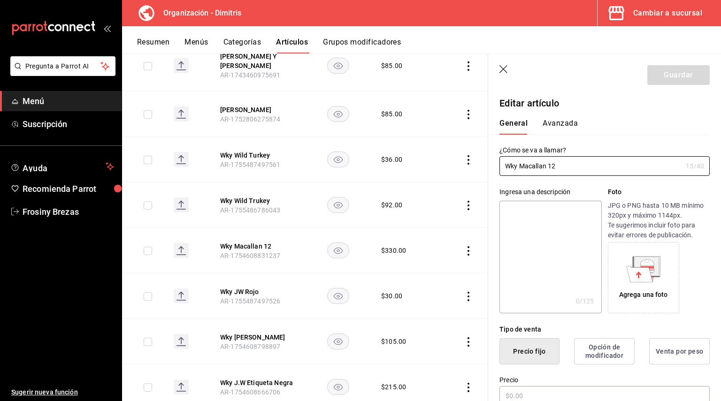
type input "$330.00"
drag, startPoint x: 570, startPoint y: 169, endPoint x: 500, endPoint y: 158, distance: 70.7
click at [500, 158] on input "Wky Macallan 12" at bounding box center [590, 166] width 183 height 19
click at [517, 217] on textarea at bounding box center [550, 257] width 102 height 113
paste textarea "Wky Macallan 12"
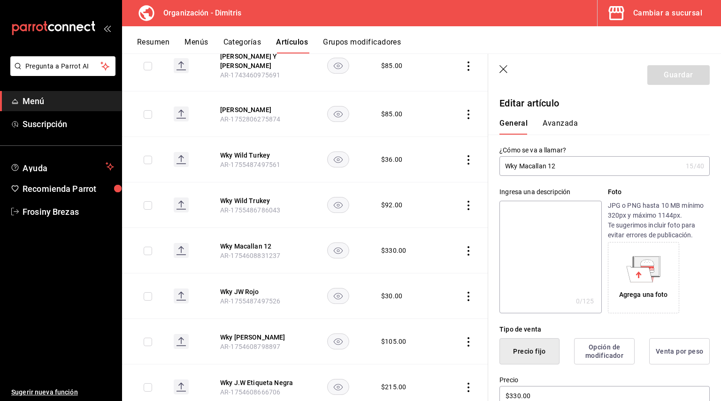
type textarea "Wky Macallan 12"
type textarea "x"
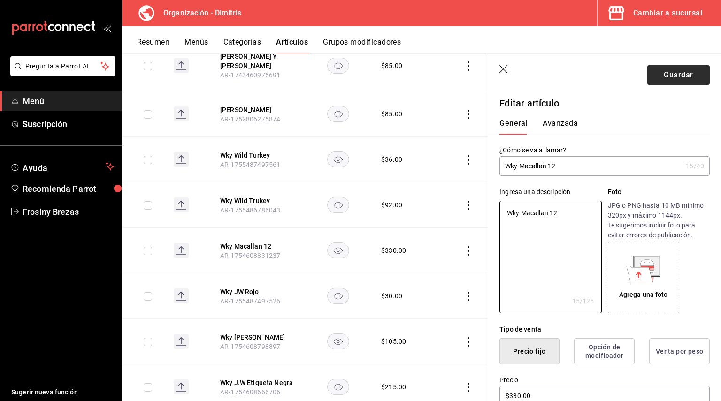
type textarea "Wky Macallan 12"
click at [666, 82] on button "Guardar" at bounding box center [678, 75] width 62 height 20
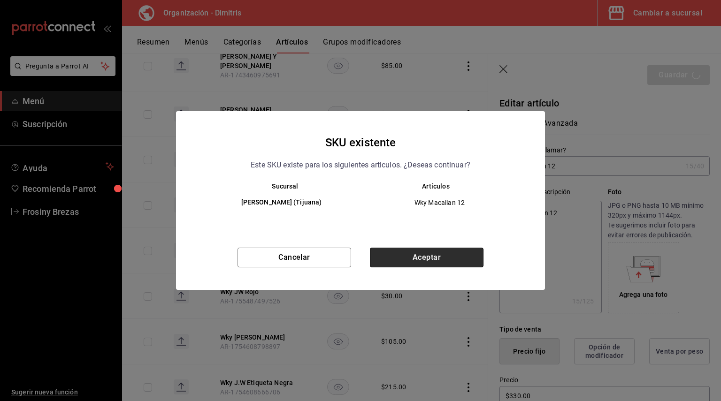
click at [441, 259] on button "Aceptar" at bounding box center [427, 258] width 114 height 20
type textarea "x"
